Goal: Transaction & Acquisition: Purchase product/service

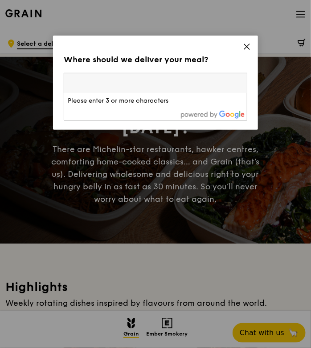
click at [247, 75] on div "Please enter 3 or more characters" at bounding box center [155, 97] width 183 height 48
click at [243, 46] on icon at bounding box center [247, 47] width 8 height 8
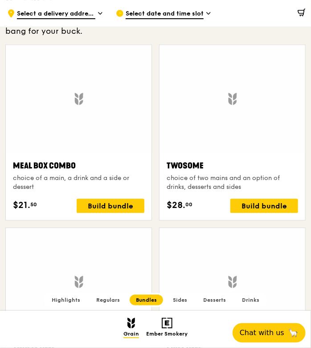
scroll to position [1251, 0]
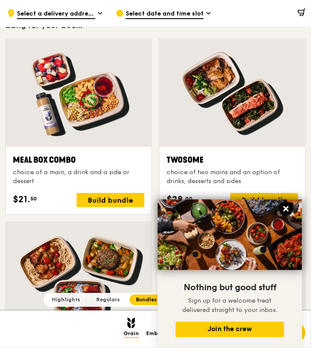
click at [287, 210] on icon at bounding box center [285, 208] width 5 height 5
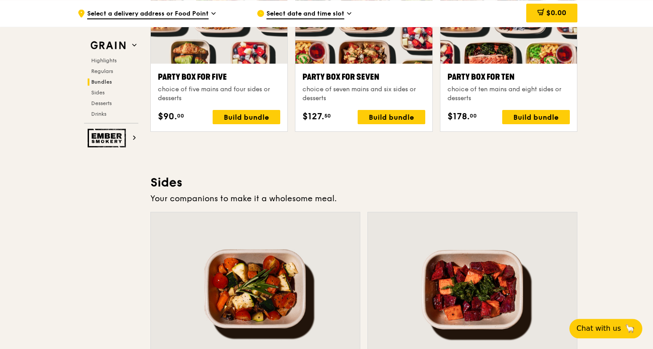
scroll to position [1844, 0]
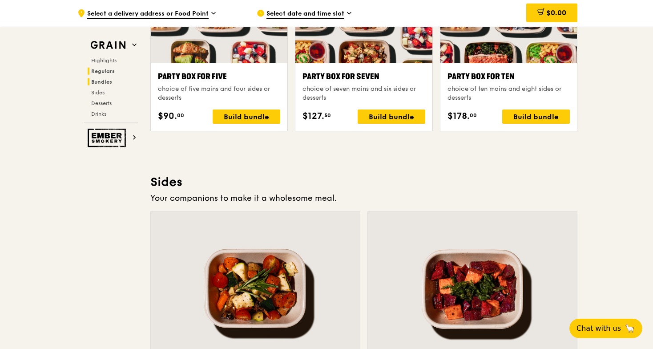
click at [101, 73] on span "Regulars" at bounding box center [103, 71] width 24 height 6
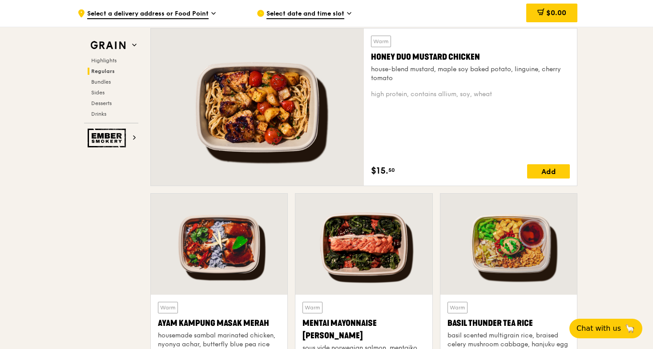
scroll to position [585, 0]
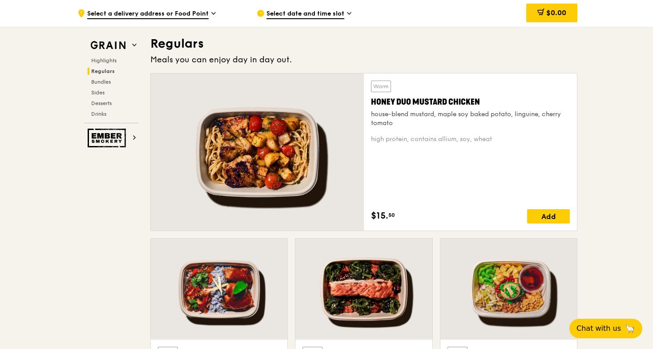
click at [310, 106] on div "Honey Duo Mustard Chicken" at bounding box center [470, 102] width 199 height 12
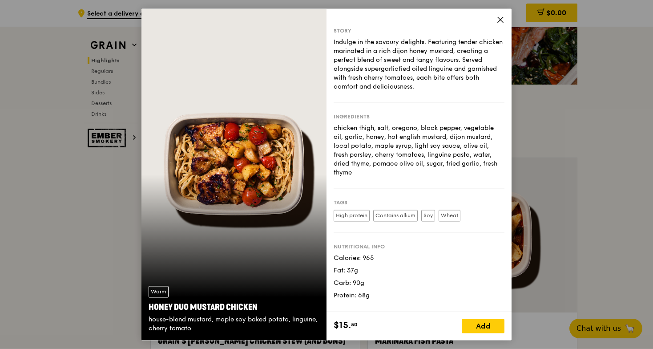
scroll to position [189, 0]
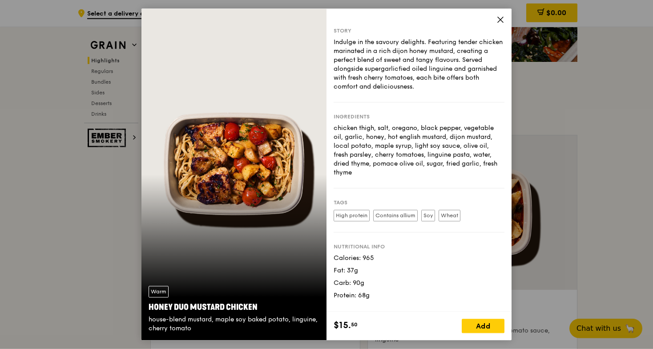
click at [310, 18] on icon at bounding box center [501, 20] width 8 height 8
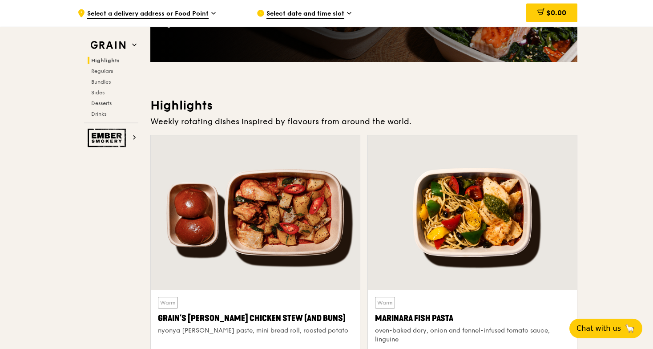
scroll to position [0, 0]
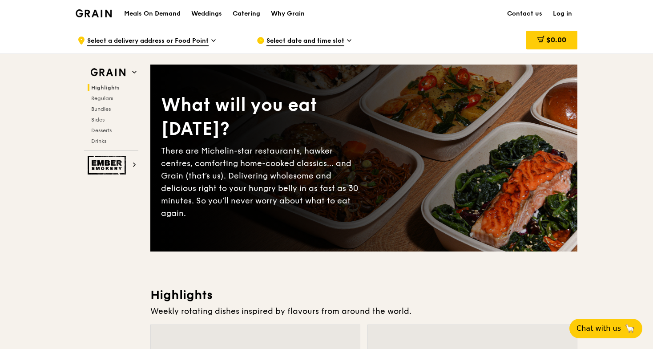
click at [167, 14] on h1 "Meals On Demand" at bounding box center [152, 13] width 57 height 9
click at [292, 12] on div "Why Grain" at bounding box center [288, 13] width 34 height 27
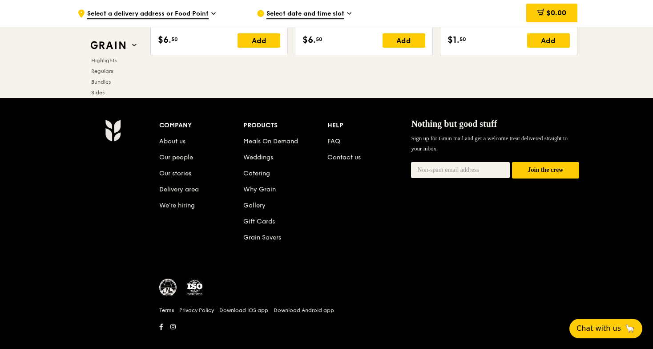
scroll to position [3722, 0]
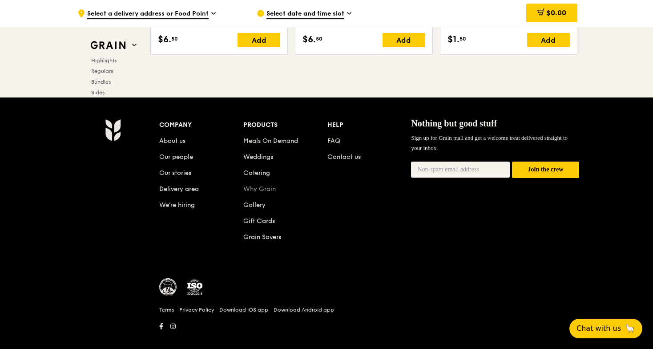
click at [256, 189] on link "Why Grain" at bounding box center [259, 189] width 32 height 8
